Goal: Information Seeking & Learning: Learn about a topic

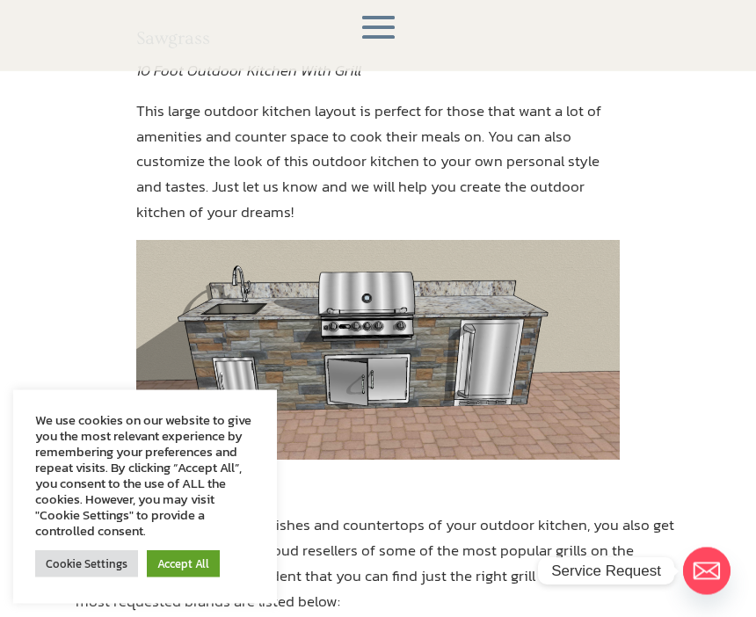
scroll to position [445, 0]
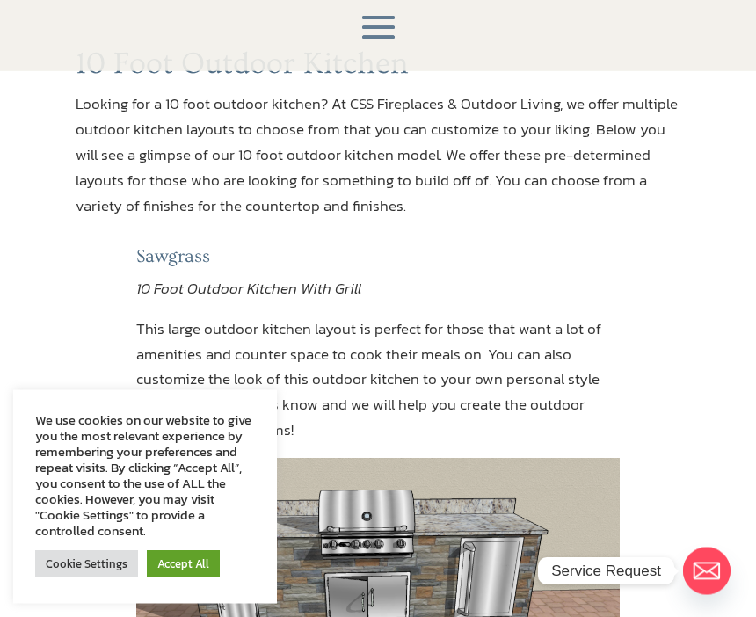
scroll to position [0, 0]
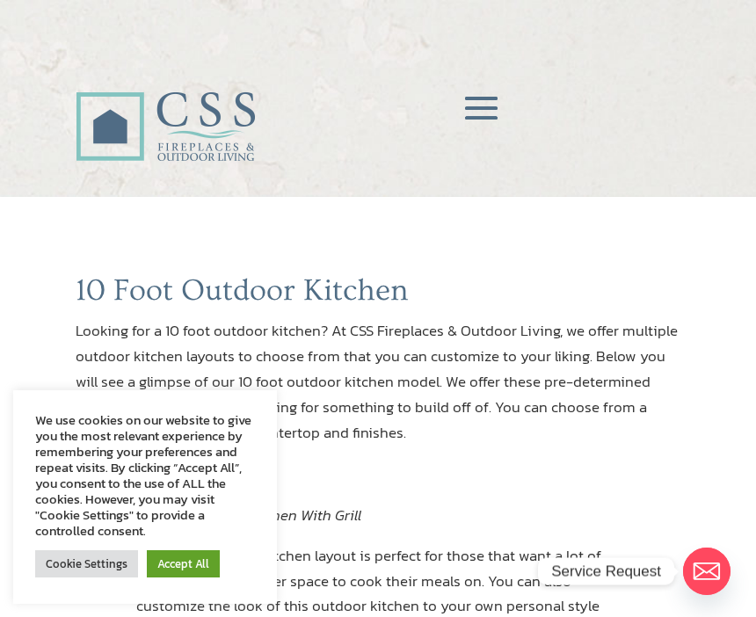
click at [485, 112] on span at bounding box center [481, 109] width 52 height 52
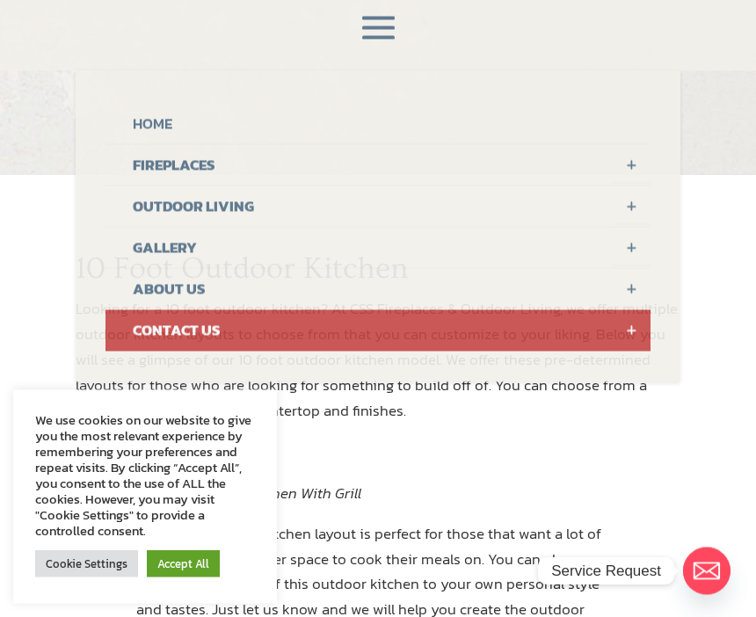
scroll to position [22, 0]
click at [216, 206] on link "OUTDOOR LIVING" at bounding box center [377, 206] width 544 height 41
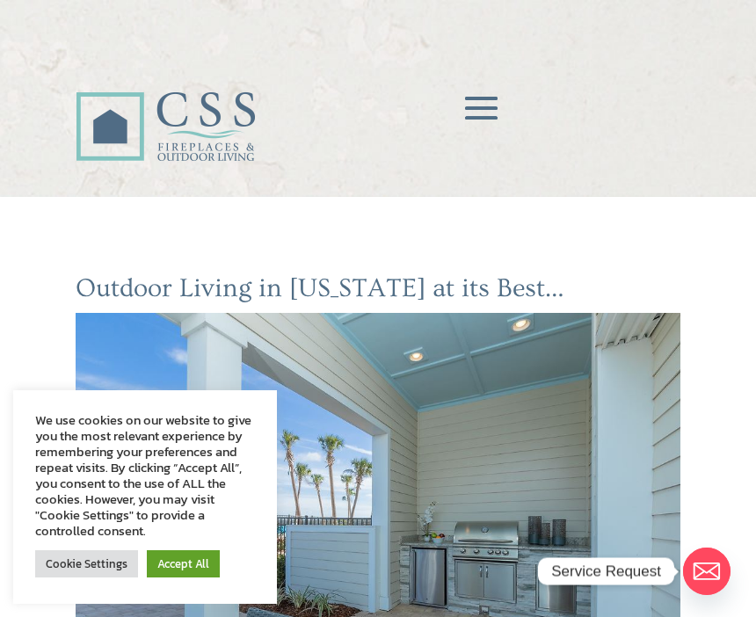
click at [477, 96] on span at bounding box center [481, 109] width 52 height 52
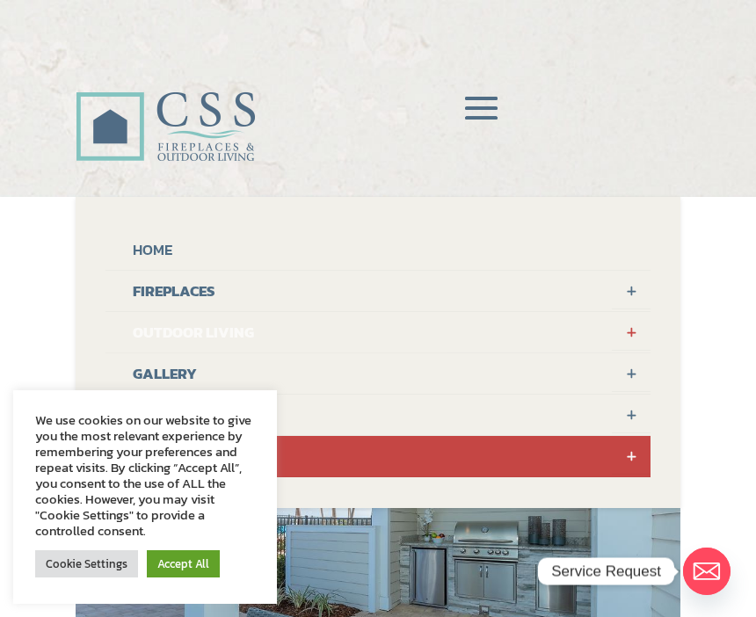
click at [233, 331] on link "OUTDOOR LIVING" at bounding box center [377, 332] width 544 height 41
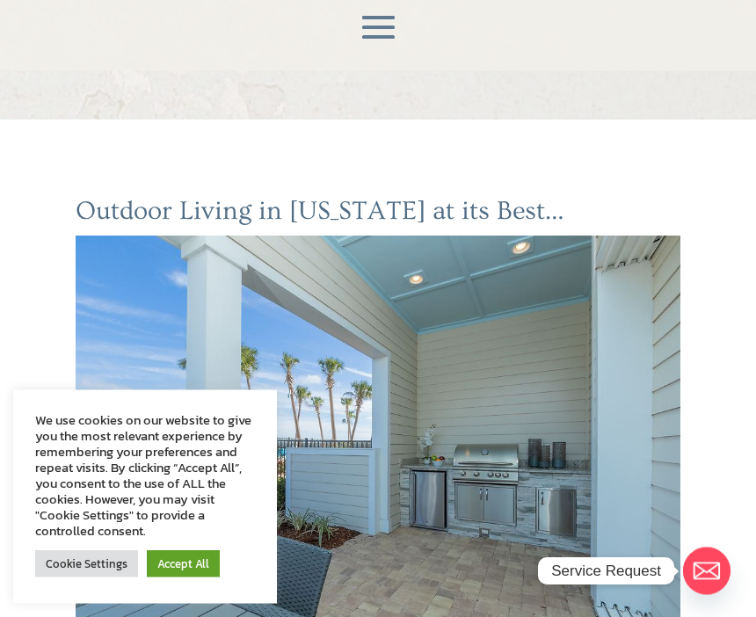
scroll to position [83, 0]
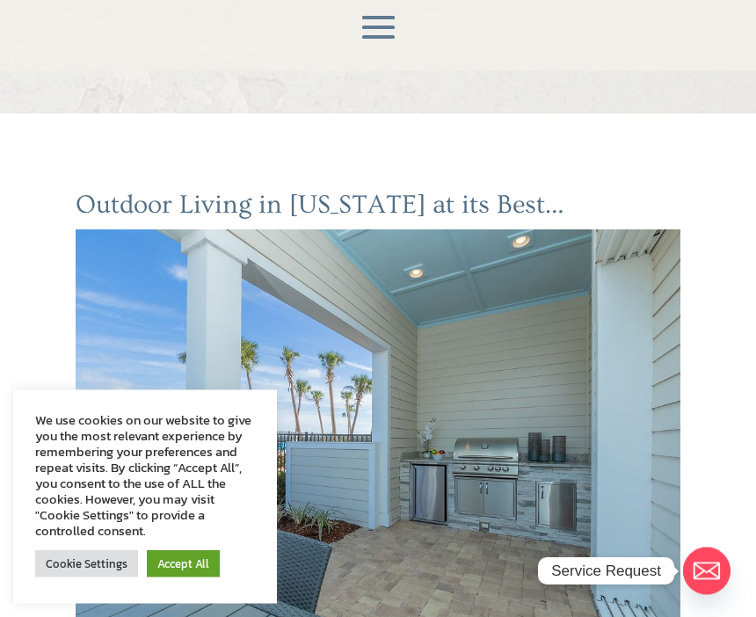
click at [383, 33] on span at bounding box center [378, 29] width 52 height 52
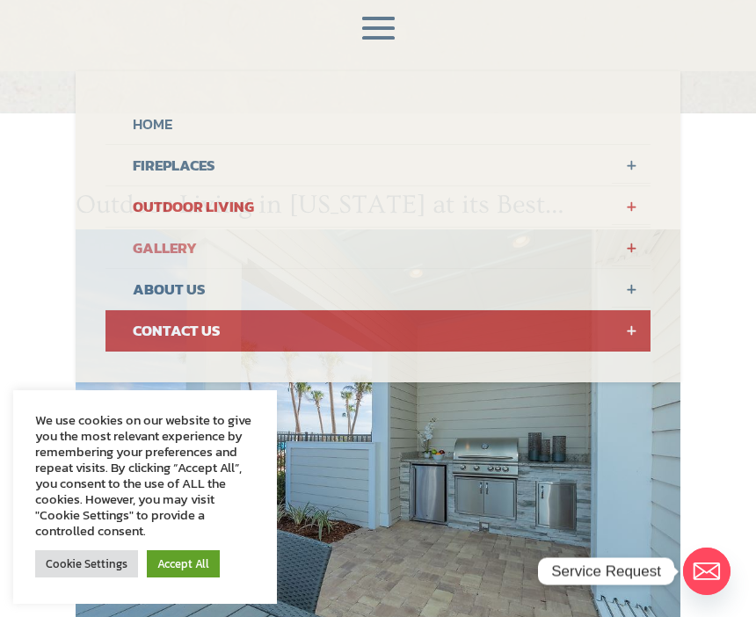
click at [184, 245] on link "GALLERY" at bounding box center [377, 248] width 544 height 41
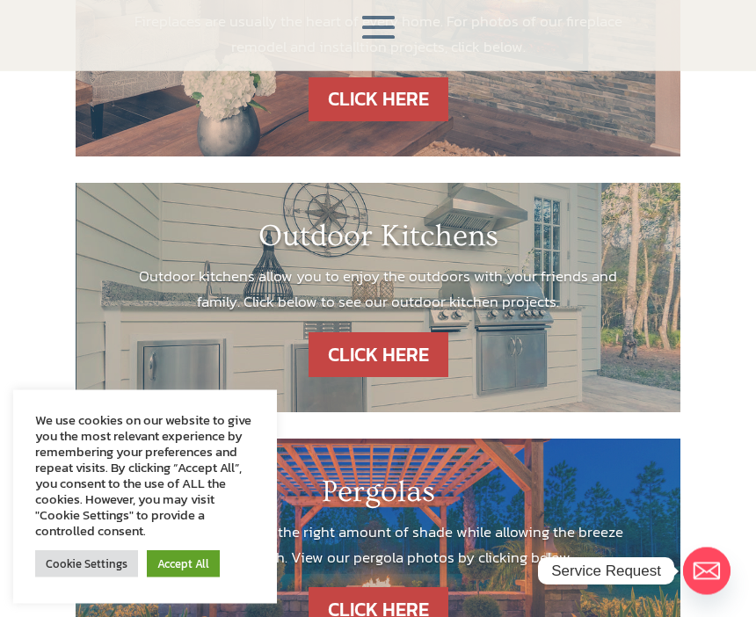
scroll to position [489, 0]
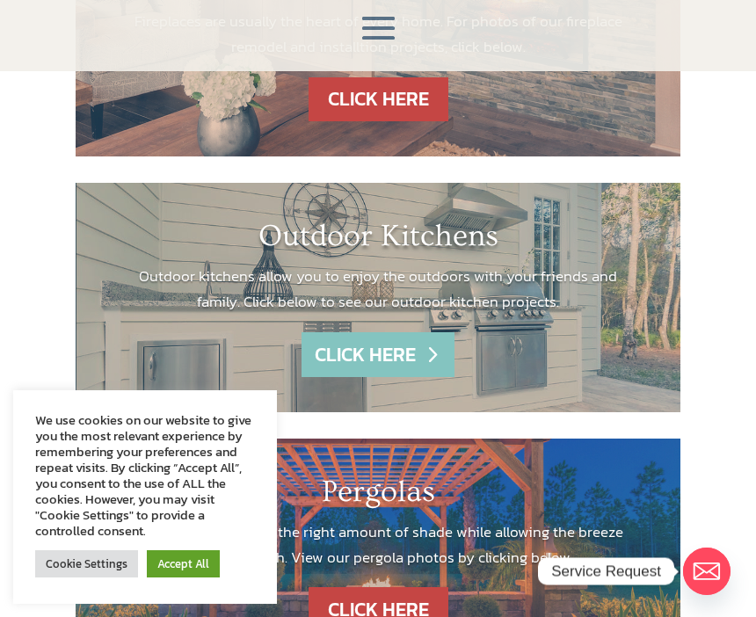
click at [393, 357] on link "CLICK HERE" at bounding box center [377, 354] width 153 height 45
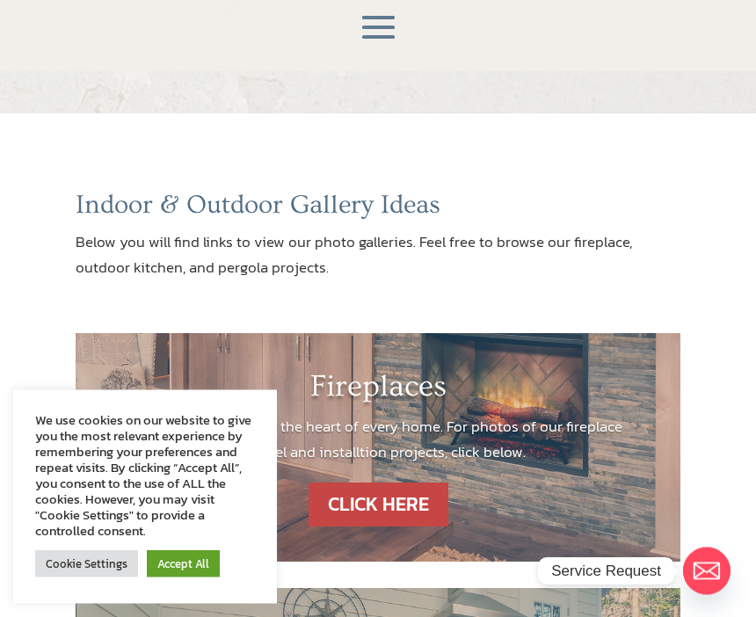
scroll to position [0, 0]
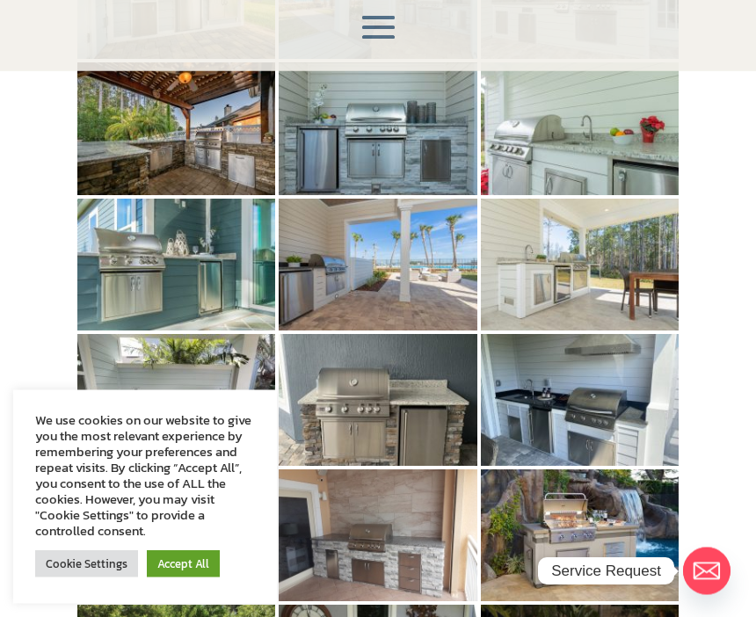
scroll to position [621, 0]
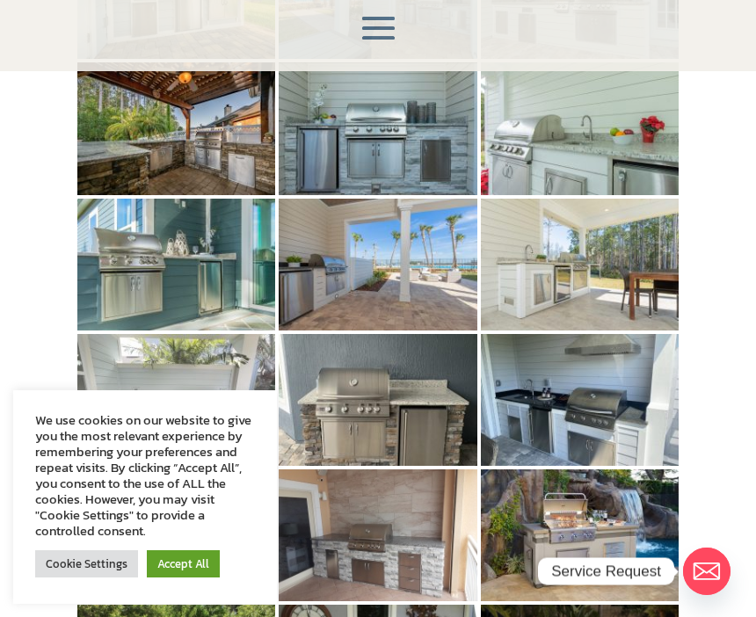
click at [153, 398] on img at bounding box center [176, 400] width 198 height 132
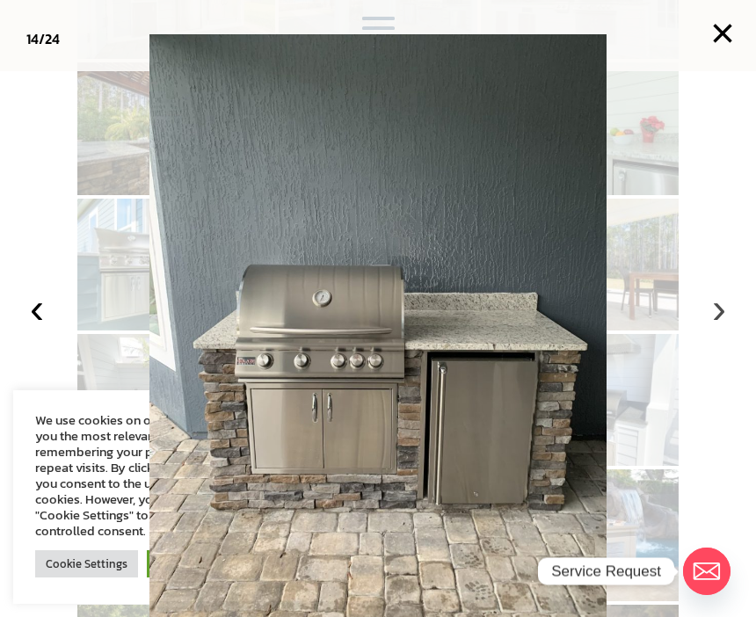
click at [716, 328] on button "›" at bounding box center [718, 308] width 39 height 39
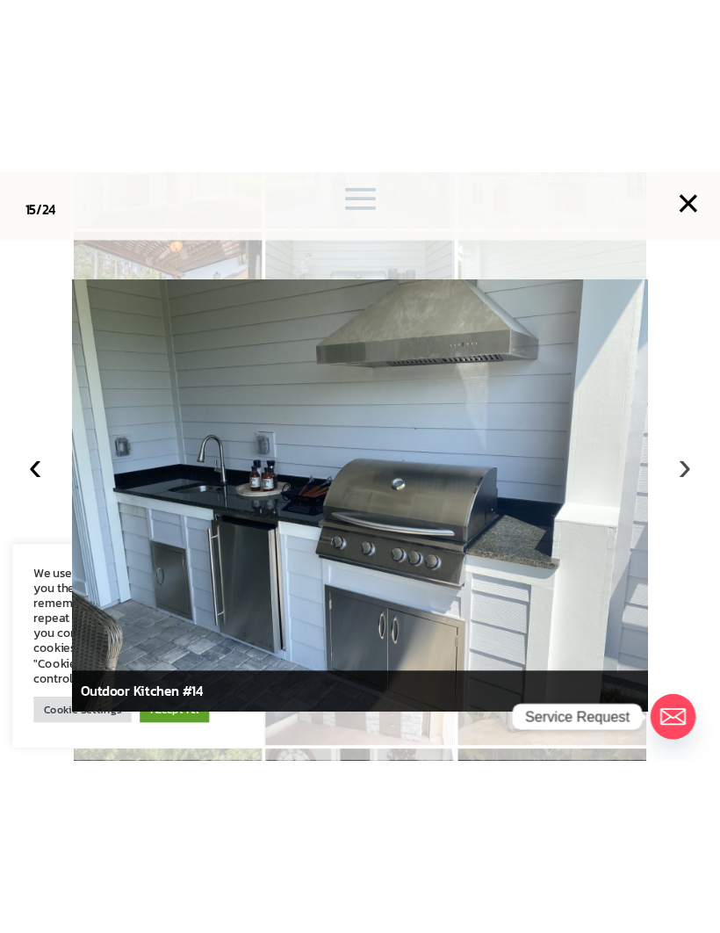
scroll to position [462, 0]
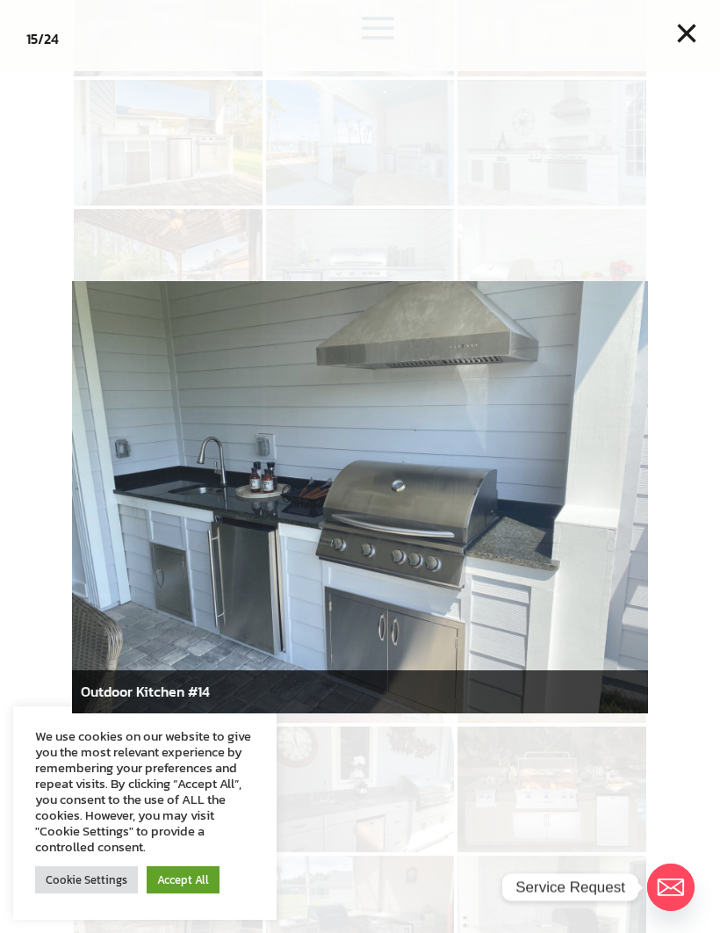
click at [393, 616] on div at bounding box center [360, 466] width 720 height 933
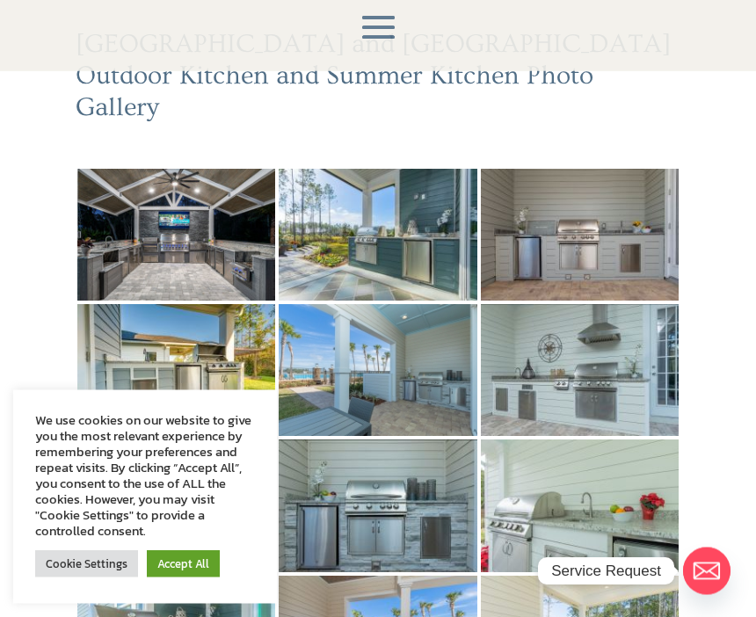
scroll to position [243, 0]
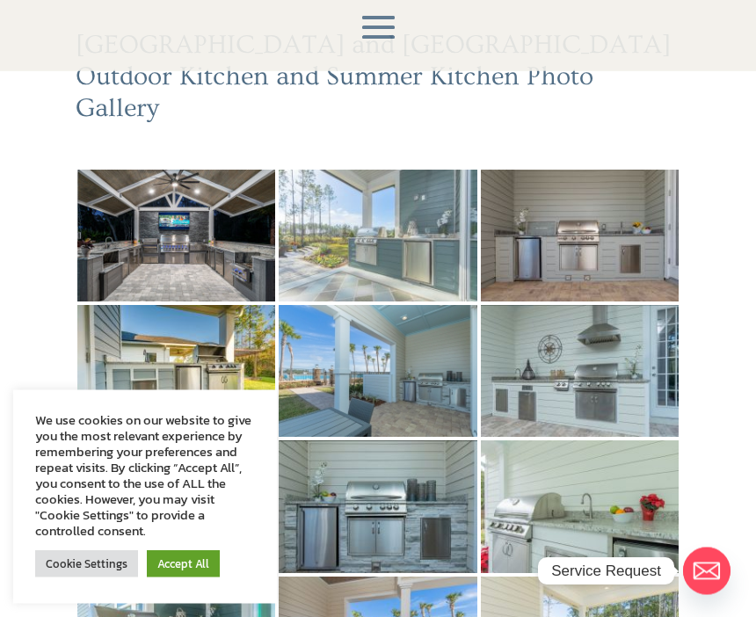
click at [409, 218] on img at bounding box center [378, 236] width 198 height 132
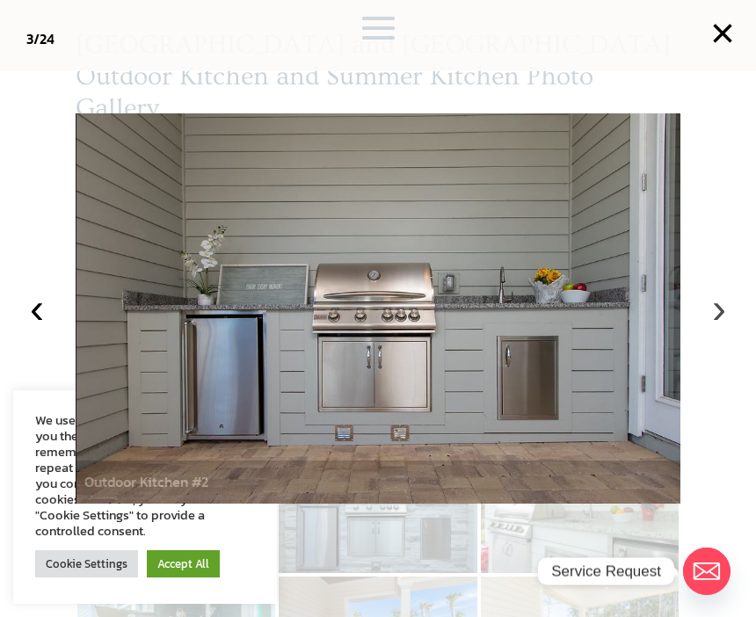
click at [714, 316] on button "›" at bounding box center [718, 308] width 39 height 39
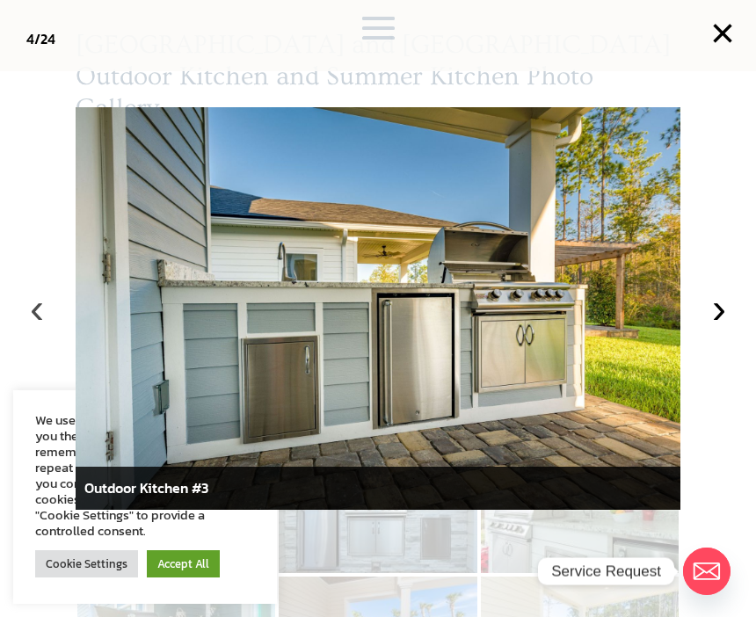
click at [54, 308] on button "‹" at bounding box center [37, 308] width 39 height 39
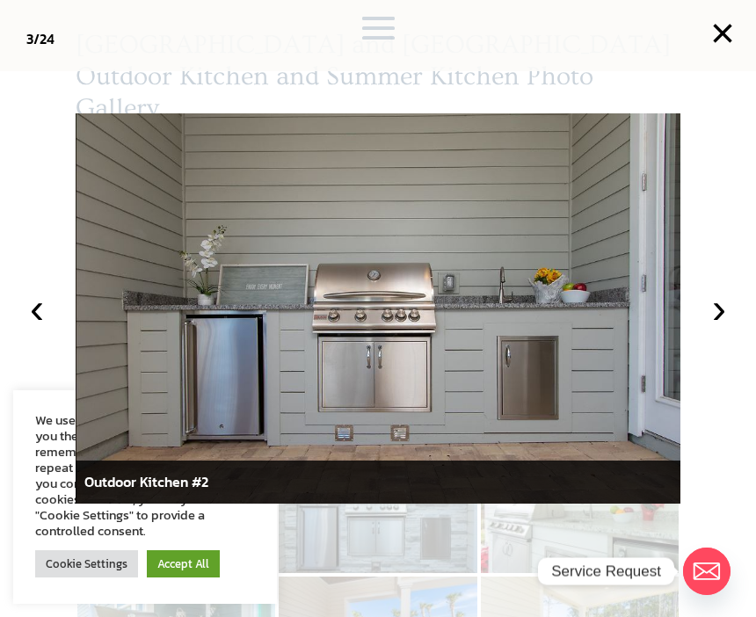
click at [567, 401] on img at bounding box center [378, 308] width 604 height 391
click at [726, 315] on button "›" at bounding box center [718, 308] width 39 height 39
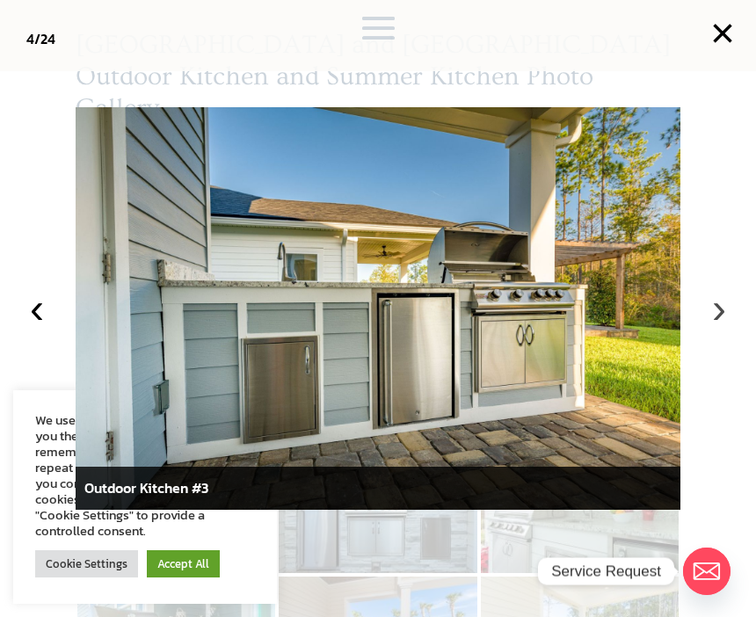
click at [708, 320] on button "›" at bounding box center [718, 308] width 39 height 39
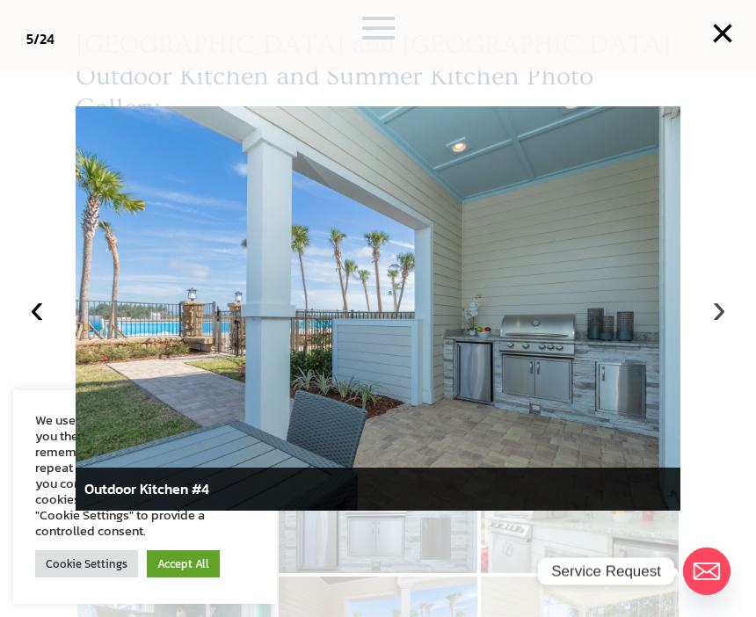
click at [722, 315] on button "›" at bounding box center [718, 308] width 39 height 39
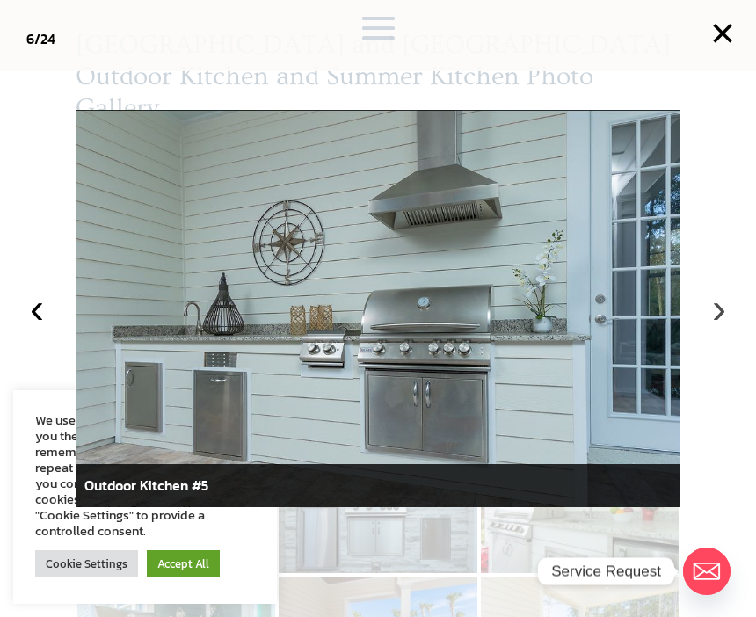
click at [727, 315] on button "›" at bounding box center [718, 308] width 39 height 39
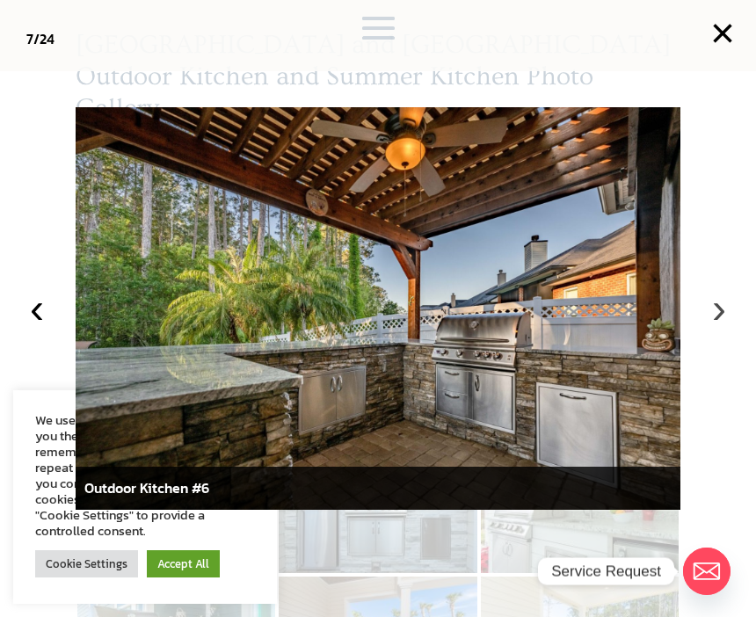
click at [709, 319] on button "›" at bounding box center [718, 308] width 39 height 39
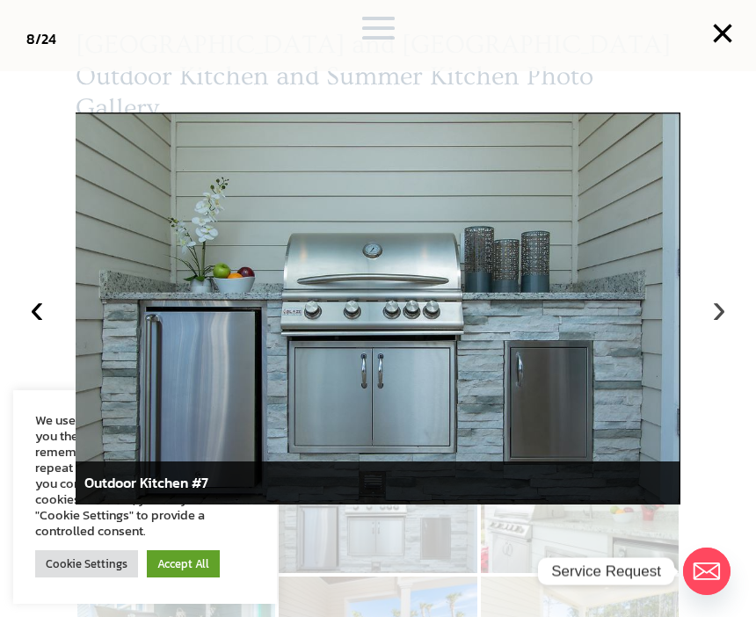
click at [722, 315] on button "›" at bounding box center [718, 308] width 39 height 39
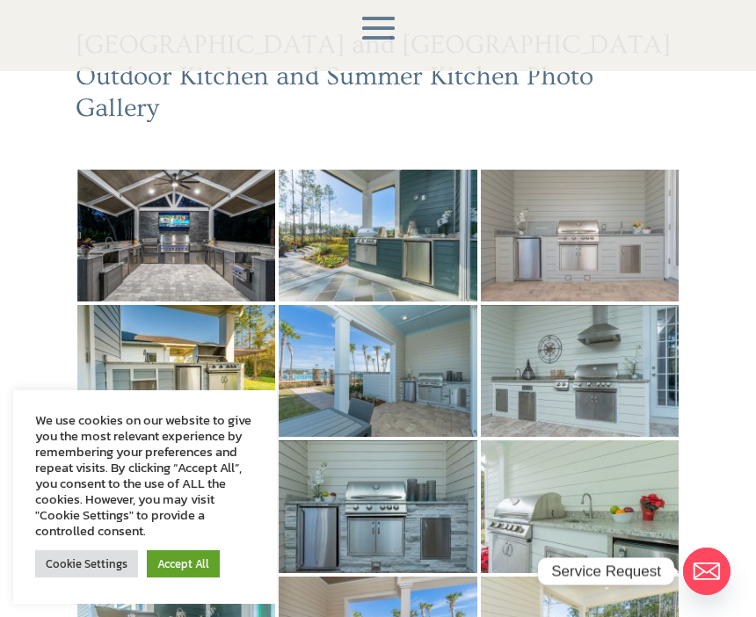
click at [662, 221] on img at bounding box center [580, 236] width 198 height 132
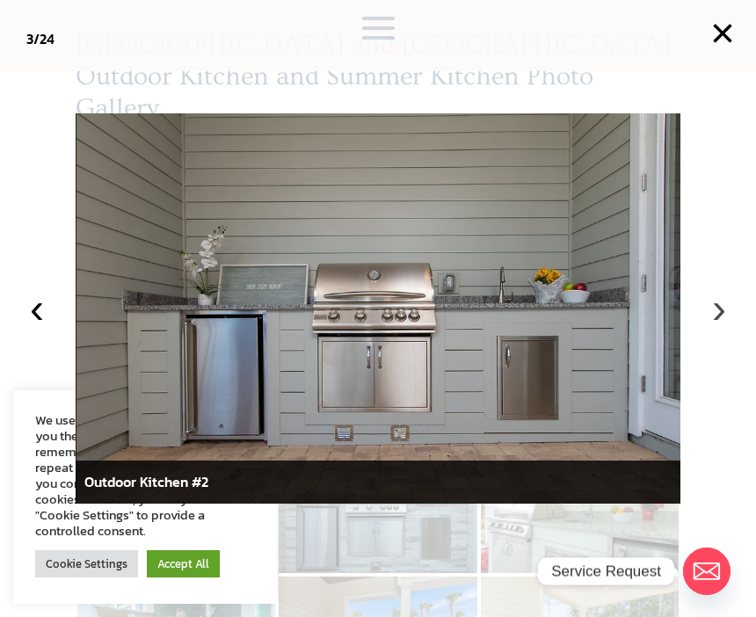
click at [725, 314] on button "›" at bounding box center [718, 308] width 39 height 39
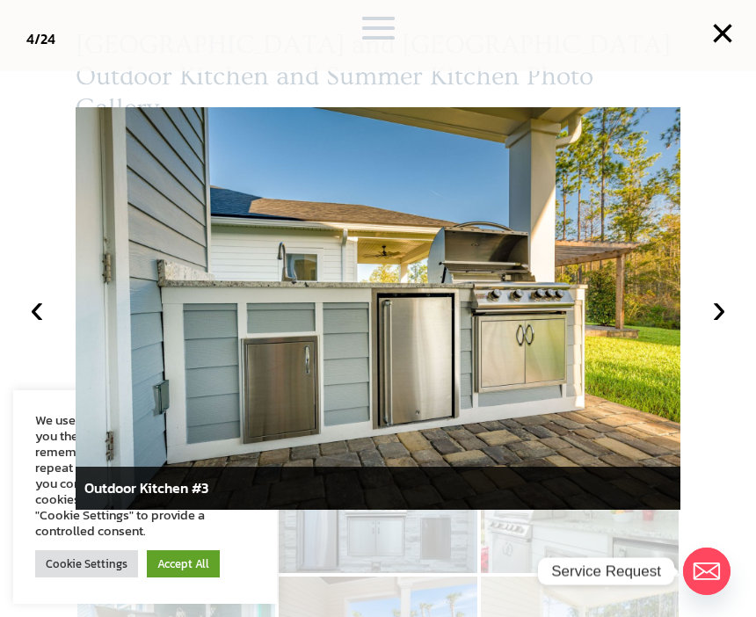
click at [516, 300] on img at bounding box center [378, 308] width 604 height 403
click at [717, 315] on button "›" at bounding box center [718, 308] width 39 height 39
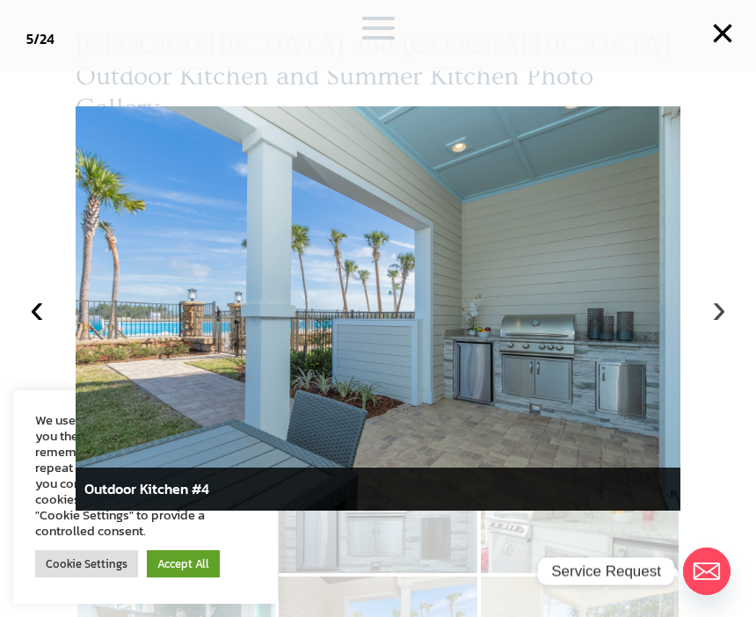
click at [713, 312] on button "›" at bounding box center [718, 308] width 39 height 39
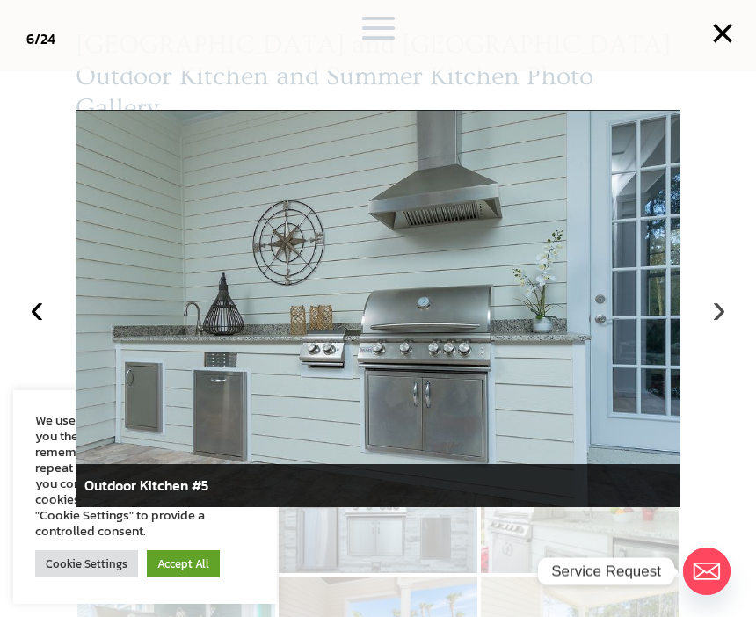
click at [710, 315] on button "›" at bounding box center [718, 308] width 39 height 39
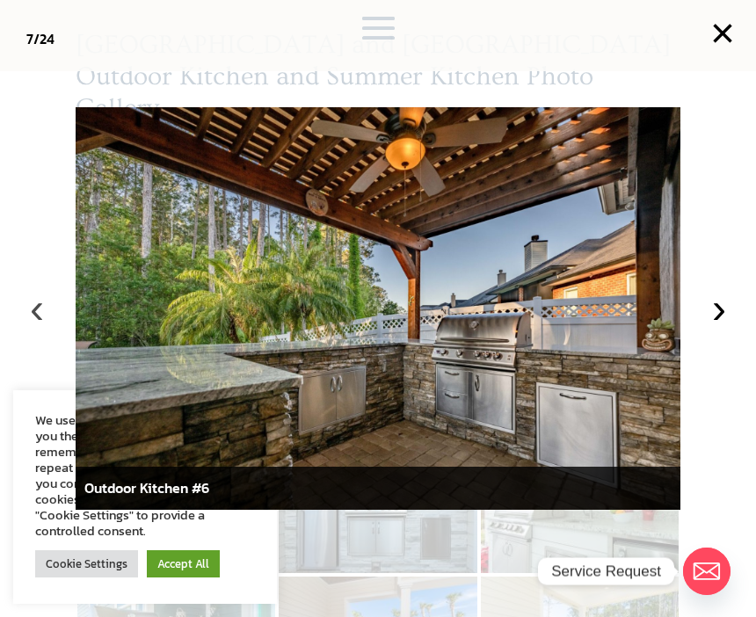
click at [40, 315] on button "‹" at bounding box center [37, 308] width 39 height 39
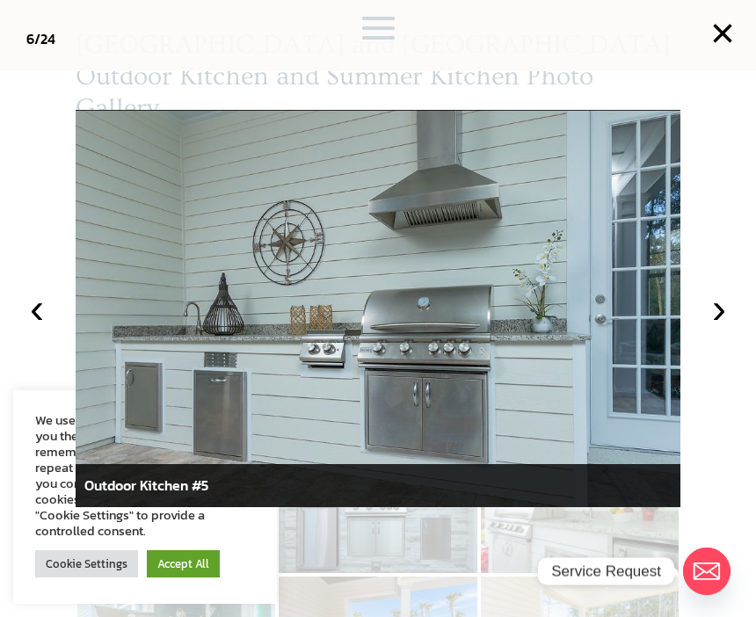
click at [139, 354] on img at bounding box center [378, 308] width 604 height 396
click at [718, 312] on button "›" at bounding box center [718, 308] width 39 height 39
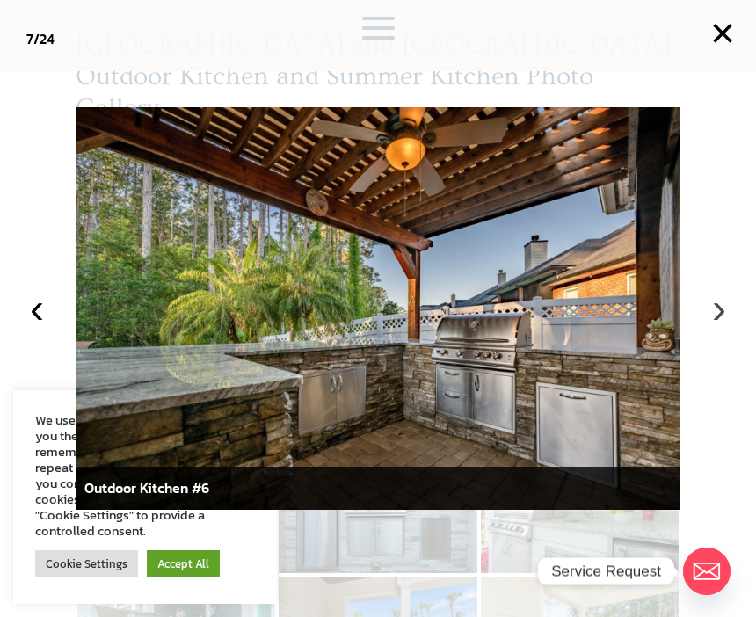
click at [713, 312] on button "›" at bounding box center [718, 308] width 39 height 39
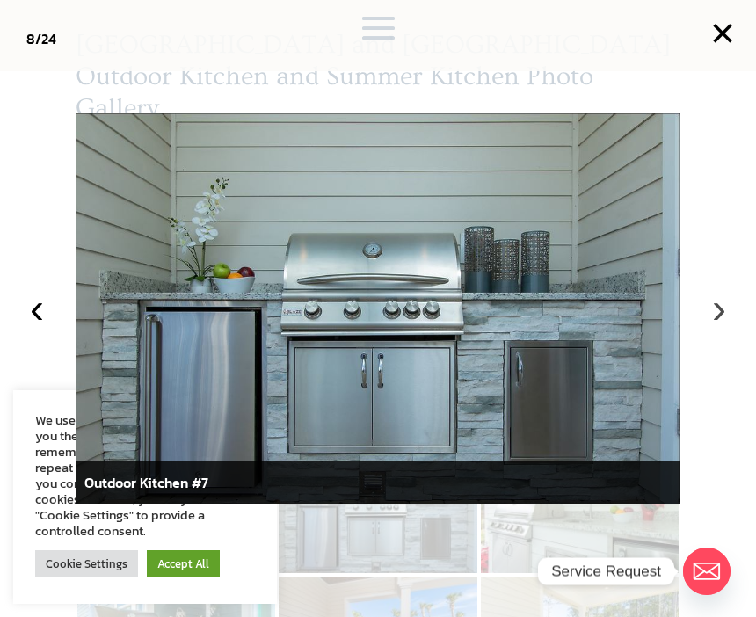
click at [717, 314] on button "›" at bounding box center [718, 308] width 39 height 39
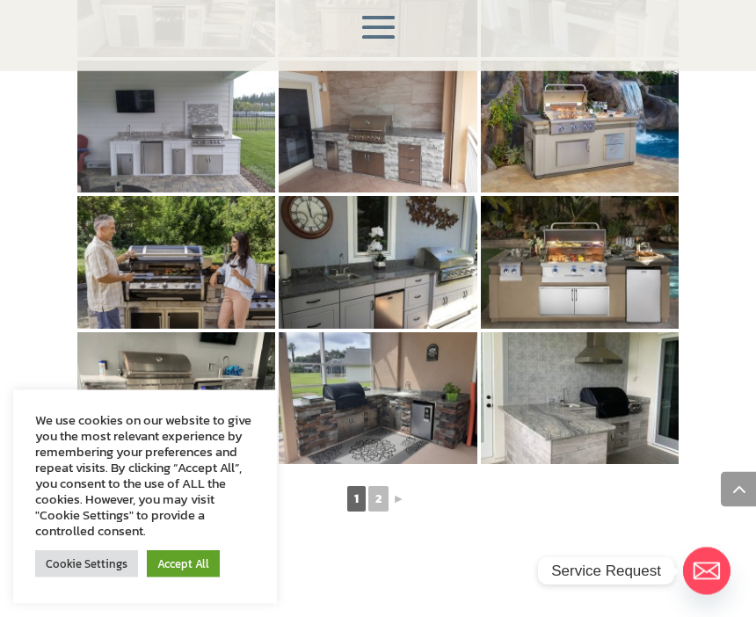
scroll to position [1030, 0]
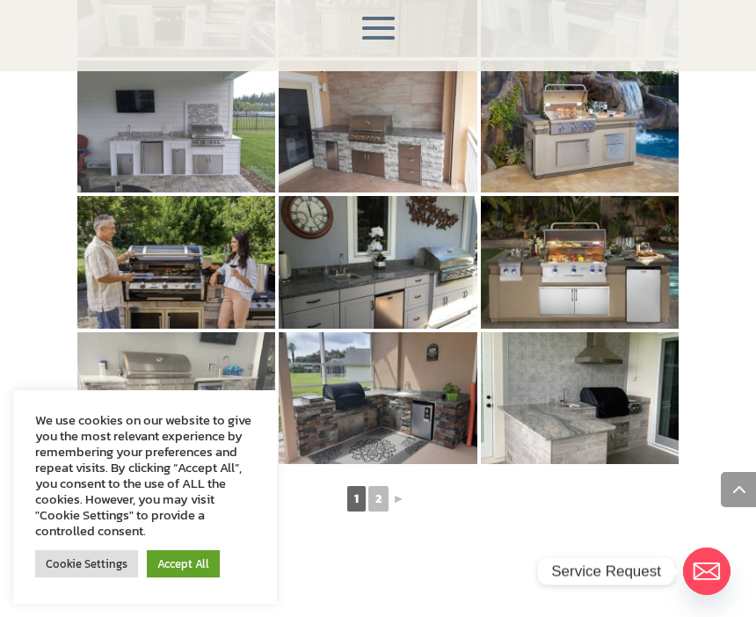
click at [184, 363] on img at bounding box center [176, 398] width 198 height 132
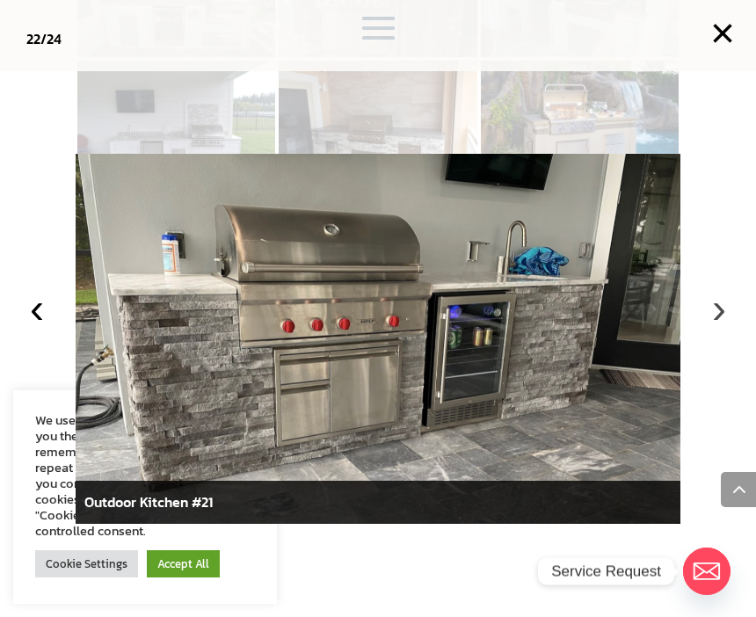
click at [723, 328] on button "›" at bounding box center [718, 308] width 39 height 39
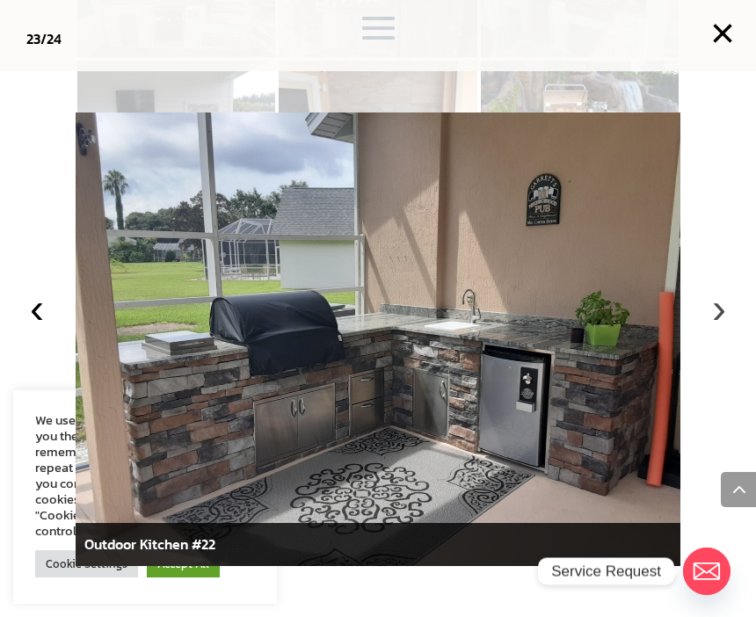
click at [720, 328] on button "›" at bounding box center [718, 308] width 39 height 39
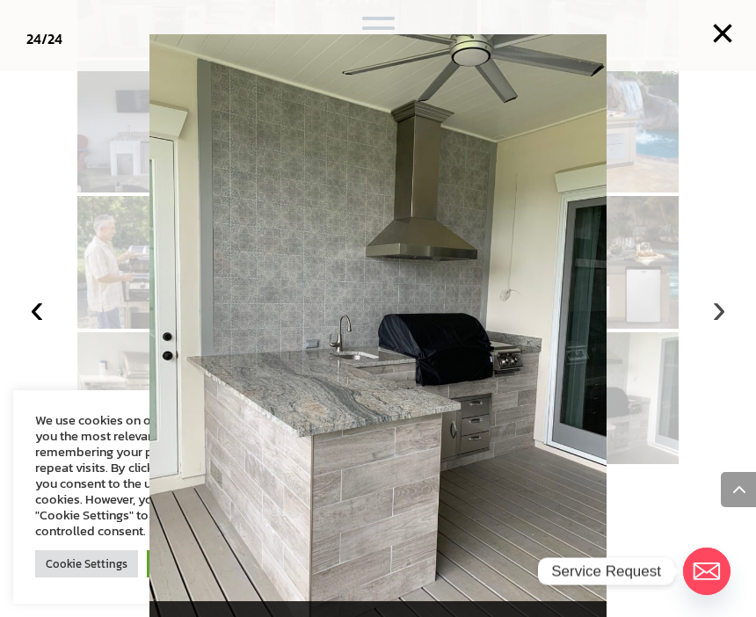
click at [721, 328] on button "›" at bounding box center [718, 308] width 39 height 39
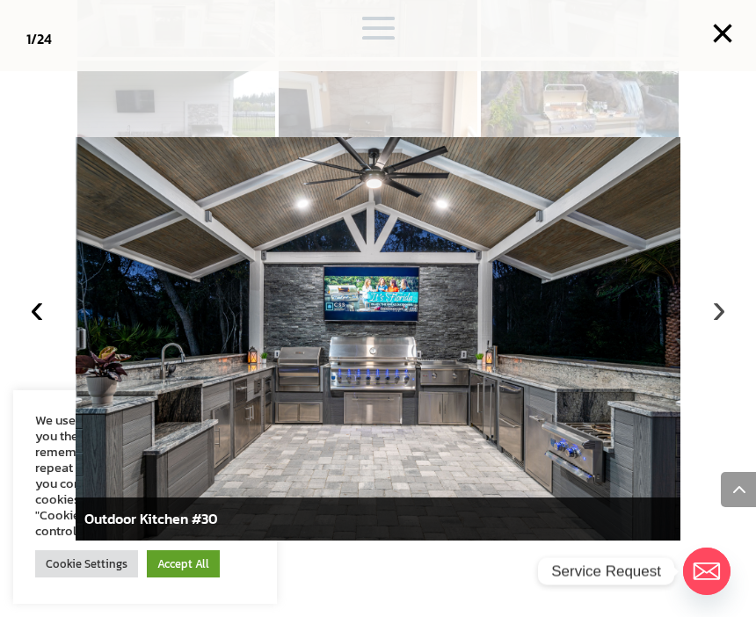
click at [720, 328] on button "›" at bounding box center [718, 308] width 39 height 39
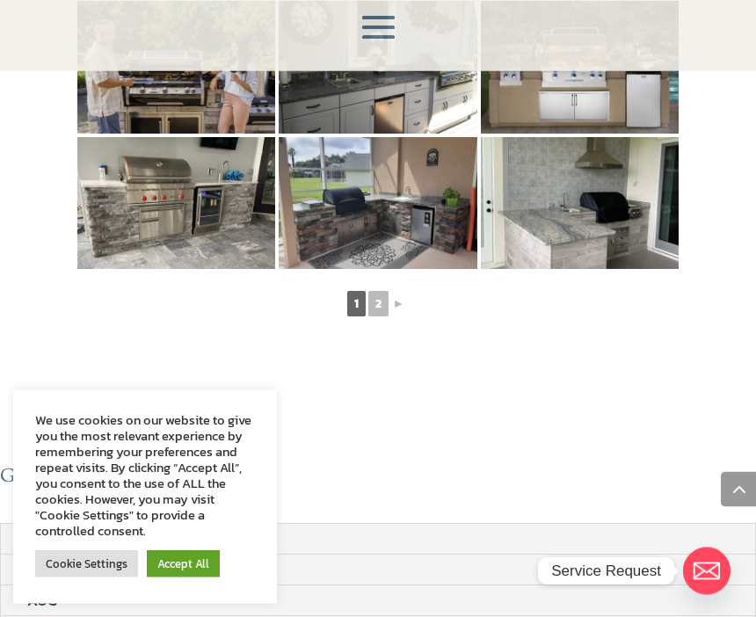
scroll to position [1225, 0]
click at [383, 291] on link "2" at bounding box center [378, 303] width 20 height 25
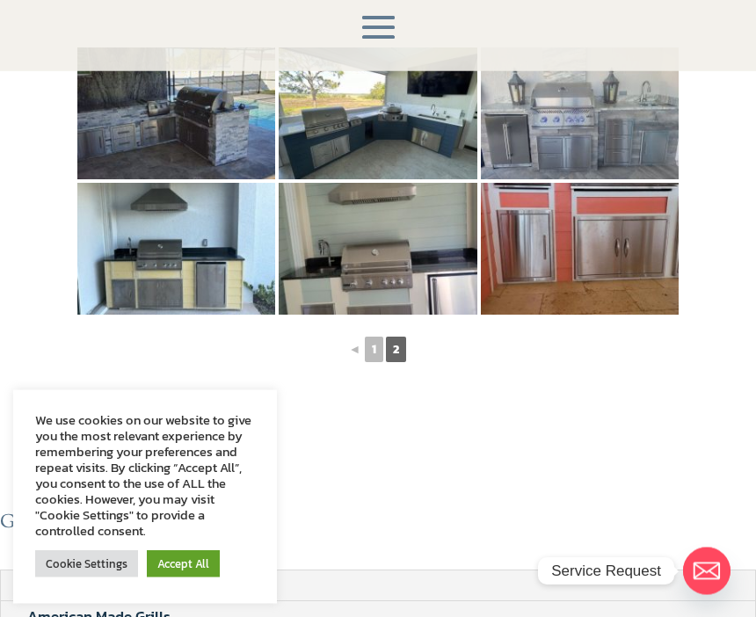
scroll to position [366, 0]
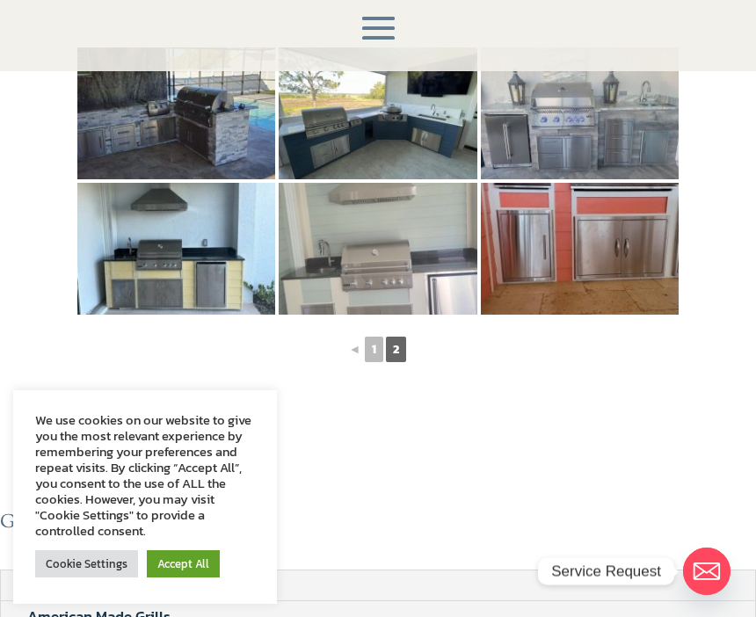
click at [423, 217] on img at bounding box center [378, 249] width 198 height 132
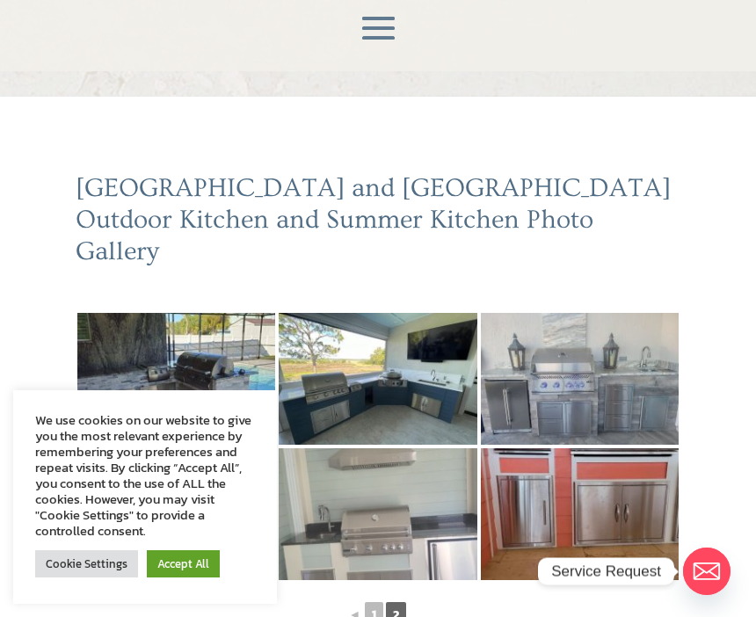
scroll to position [0, 0]
